Goal: Information Seeking & Learning: Learn about a topic

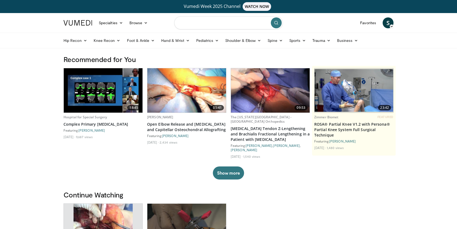
click at [235, 21] on input "Search topics, interventions" at bounding box center [228, 22] width 109 height 13
type input "**********"
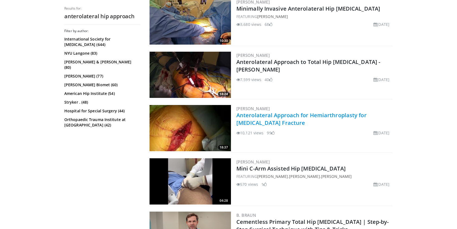
scroll to position [244, 0]
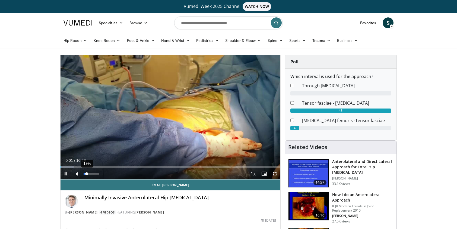
click at [87, 173] on div "19%" at bounding box center [91, 173] width 15 height 2
click at [87, 173] on div "Volume Level" at bounding box center [85, 173] width 3 height 2
click at [68, 167] on div "Progress Bar" at bounding box center [68, 167] width 1 height 2
click at [75, 167] on div "Progress Bar" at bounding box center [75, 167] width 1 height 2
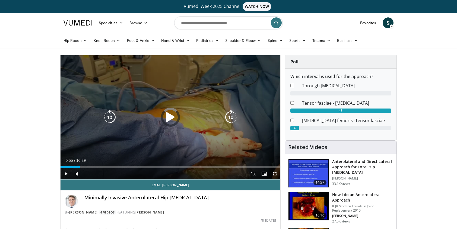
click at [0, 0] on div "Progress Bar" at bounding box center [0, 0] width 0 height 0
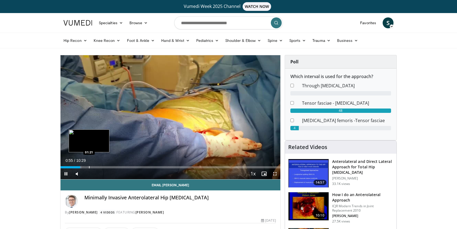
click at [89, 166] on div "Loaded : 9.53% 00:55 01:21" at bounding box center [171, 167] width 220 height 2
click at [95, 166] on div "Progress Bar" at bounding box center [95, 167] width 1 height 2
click at [99, 166] on div "Progress Bar" at bounding box center [99, 167] width 1 height 2
click at [108, 166] on div "Loaded : 20.64% 01:52 02:09" at bounding box center [171, 167] width 220 height 2
click at [102, 166] on div "Progress Bar" at bounding box center [102, 167] width 1 height 2
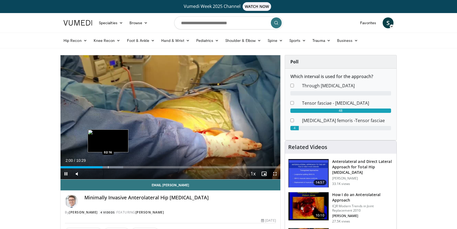
click at [108, 166] on div "Progress Bar" at bounding box center [108, 167] width 1 height 2
click at [111, 166] on div "Progress Bar" at bounding box center [111, 167] width 1 height 2
click at [114, 167] on div "Progress Bar" at bounding box center [114, 167] width 1 height 2
click at [111, 167] on div "Loaded : 34.87% 02:38 02:27" at bounding box center [171, 167] width 220 height 2
click at [115, 166] on div "Progress Bar" at bounding box center [115, 167] width 1 height 2
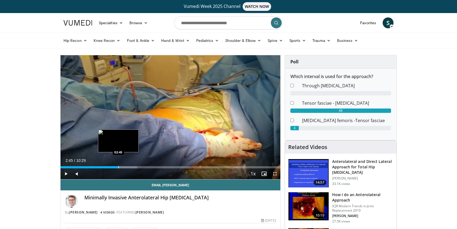
click at [118, 167] on div "Progress Bar" at bounding box center [118, 167] width 1 height 2
click at [119, 167] on div "Progress Bar" at bounding box center [119, 167] width 1 height 2
click at [124, 167] on div "Progress Bar" at bounding box center [124, 167] width 1 height 2
click at [129, 167] on div "Progress Bar" at bounding box center [129, 167] width 1 height 2
click at [130, 167] on div "Progress Bar" at bounding box center [130, 167] width 1 height 2
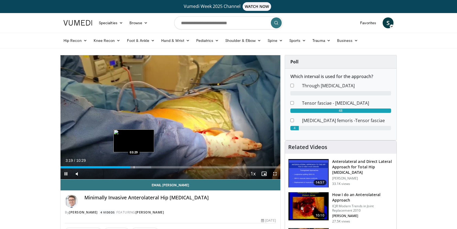
click at [134, 167] on div "Progress Bar" at bounding box center [134, 167] width 1 height 2
click at [138, 167] on div "Progress Bar" at bounding box center [138, 167] width 1 height 2
click at [139, 167] on div "Progress Bar" at bounding box center [139, 167] width 1 height 2
click at [144, 167] on div "Progress Bar" at bounding box center [144, 167] width 1 height 2
click at [148, 167] on div "Progress Bar" at bounding box center [148, 167] width 1 height 2
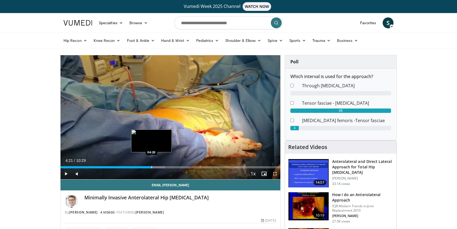
click at [152, 166] on div "Progress Bar" at bounding box center [152, 167] width 1 height 2
click at [155, 165] on div "Loaded : 47.55% 04:21 04:25" at bounding box center [171, 165] width 220 height 5
click at [154, 166] on div "Progress Bar" at bounding box center [154, 167] width 1 height 2
click at [148, 166] on div "Progress Bar" at bounding box center [148, 167] width 1 height 2
click at [133, 165] on div "Loaded : 44.46% 04:10 03:31" at bounding box center [171, 165] width 220 height 5
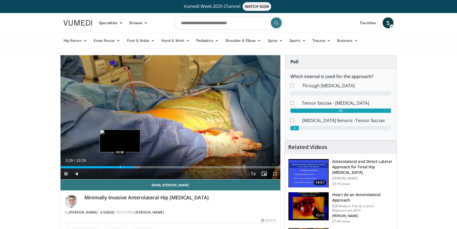
click at [119, 164] on div "Loaded : 36.45% 03:29 02:50" at bounding box center [171, 165] width 220 height 5
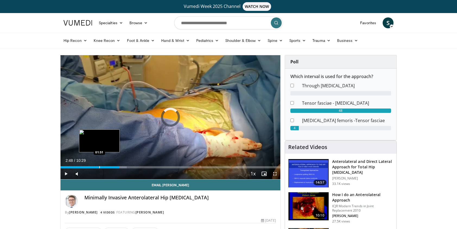
click at [99, 164] on div "Loaded : 30.11% 02:48 01:51" at bounding box center [171, 165] width 220 height 5
click at [102, 166] on div "Progress Bar" at bounding box center [102, 167] width 1 height 2
click at [108, 166] on div "Progress Bar" at bounding box center [108, 167] width 1 height 2
click at [112, 167] on div "Progress Bar" at bounding box center [112, 167] width 1 height 2
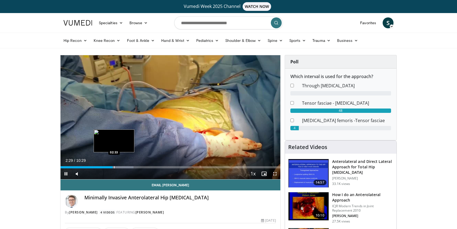
click at [115, 167] on div "Progress Bar" at bounding box center [114, 167] width 1 height 2
click at [121, 167] on div "Progress Bar" at bounding box center [121, 167] width 1 height 2
click at [125, 167] on div "Progress Bar" at bounding box center [127, 167] width 33 height 2
click at [126, 165] on div "Loaded : 38.04% 03:06 03:07" at bounding box center [171, 165] width 220 height 5
click at [130, 164] on div "Loaded : 39.62% 03:08 03:15" at bounding box center [171, 165] width 220 height 5
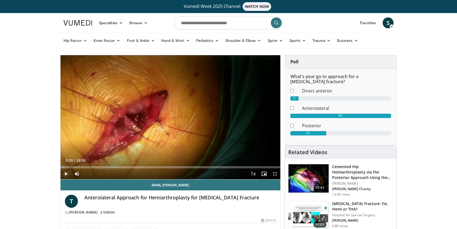
click at [66, 171] on span "Video Player" at bounding box center [66, 173] width 11 height 11
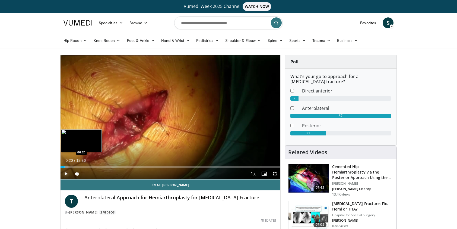
click at [65, 166] on div "Progress Bar" at bounding box center [65, 167] width 1 height 2
click at [70, 166] on div "Progress Bar" at bounding box center [70, 167] width 1 height 2
click at [75, 166] on div "Progress Bar" at bounding box center [75, 167] width 1 height 2
click at [82, 167] on div "Progress Bar" at bounding box center [82, 167] width 1 height 2
click at [86, 166] on div "Progress Bar" at bounding box center [86, 167] width 1 height 2
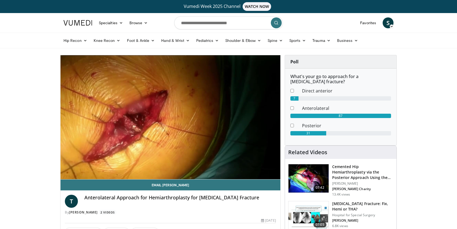
click at [92, 166] on div "10 seconds Tap to unmute" at bounding box center [171, 117] width 220 height 124
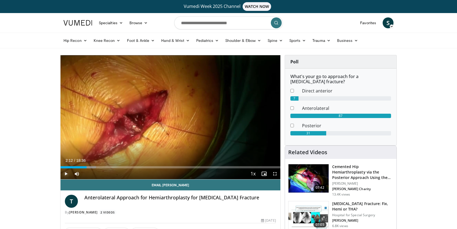
click at [68, 174] on span "Video Player" at bounding box center [66, 173] width 11 height 11
click at [88, 167] on div "Progress Bar" at bounding box center [87, 167] width 1 height 2
click at [93, 166] on div "Progress Bar" at bounding box center [92, 167] width 1 height 2
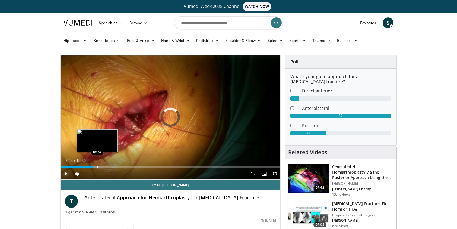
click at [97, 166] on div "Progress Bar" at bounding box center [97, 167] width 1 height 2
click at [100, 167] on div "Progress Bar" at bounding box center [100, 167] width 1 height 2
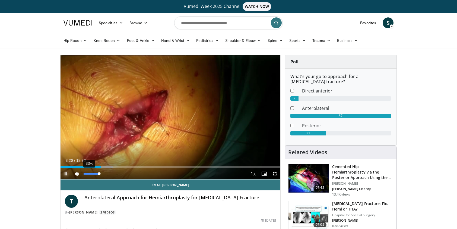
click at [89, 174] on div "33%" at bounding box center [91, 173] width 15 height 2
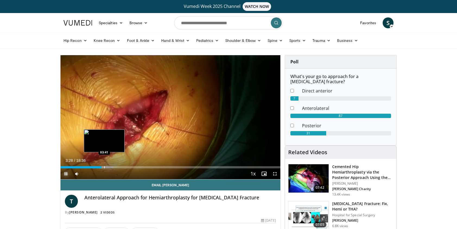
click at [104, 167] on div "Progress Bar" at bounding box center [104, 167] width 1 height 2
click at [107, 167] on div "Progress Bar" at bounding box center [106, 167] width 1 height 2
click at [109, 167] on div "Progress Bar" at bounding box center [108, 167] width 1 height 2
click at [112, 167] on div "Progress Bar" at bounding box center [111, 167] width 1 height 2
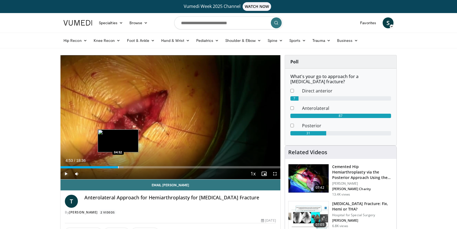
click at [118, 168] on div "Progress Bar" at bounding box center [118, 167] width 1 height 2
click at [124, 167] on div "Progress Bar" at bounding box center [124, 167] width 1 height 2
click at [127, 167] on div "Progress Bar" at bounding box center [127, 167] width 1 height 2
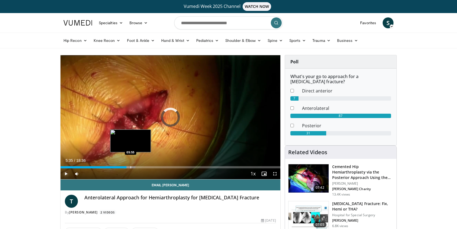
click at [131, 167] on div "Progress Bar" at bounding box center [128, 167] width 15 height 2
click at [134, 167] on div "Progress Bar" at bounding box center [134, 167] width 1 height 2
click at [139, 168] on div "Progress Bar" at bounding box center [139, 167] width 1 height 2
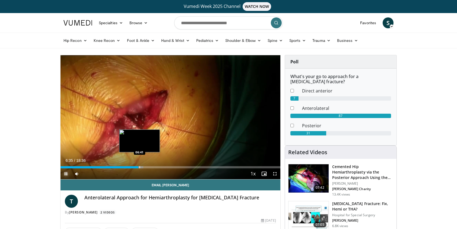
click at [140, 167] on div "Progress Bar" at bounding box center [140, 167] width 1 height 2
click at [146, 168] on div "Loaded : 38.56% 06:46 07:15" at bounding box center [171, 167] width 220 height 2
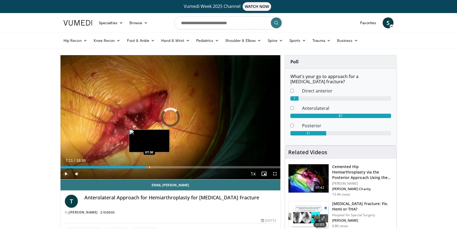
click at [149, 167] on div "Progress Bar" at bounding box center [149, 167] width 1 height 2
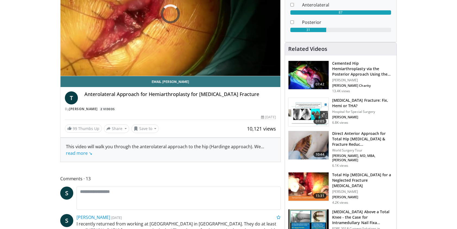
scroll to position [136, 0]
